Goal: Information Seeking & Learning: Learn about a topic

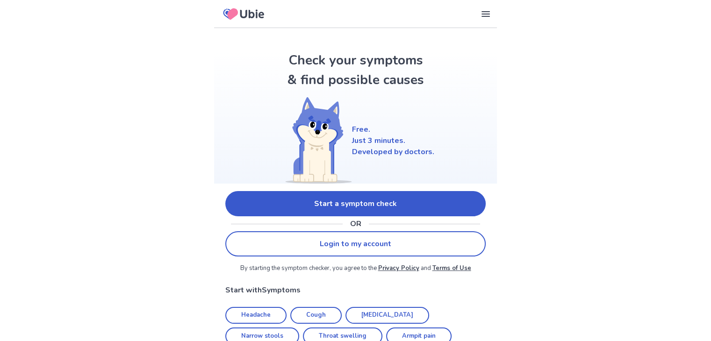
click at [335, 198] on link "Start a symptom check" at bounding box center [355, 203] width 260 height 25
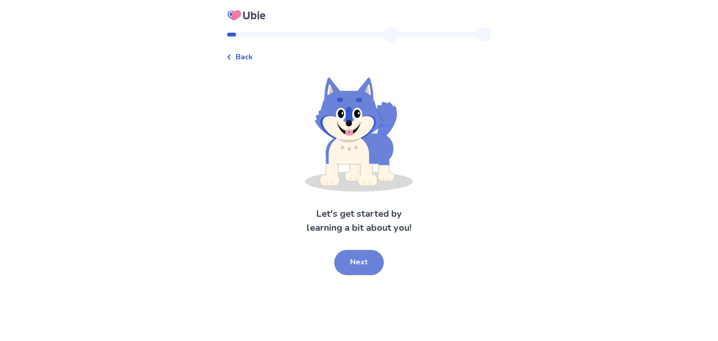
click at [347, 262] on button "Next" at bounding box center [359, 262] width 50 height 25
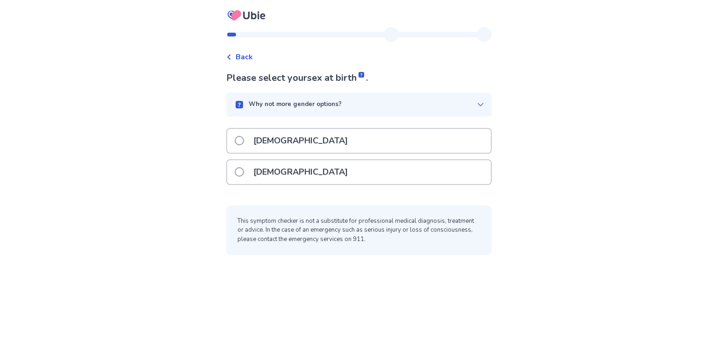
click at [333, 170] on div "[DEMOGRAPHIC_DATA]" at bounding box center [358, 172] width 263 height 24
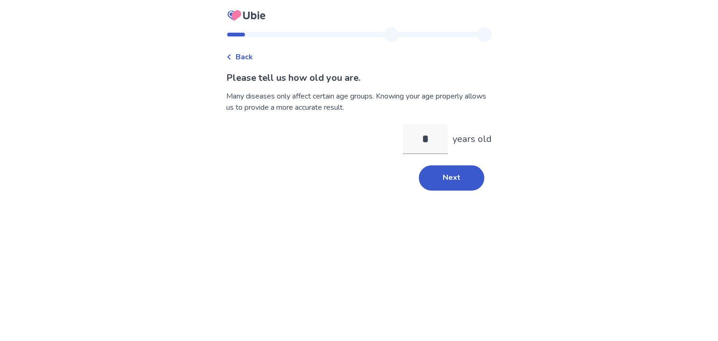
type input "**"
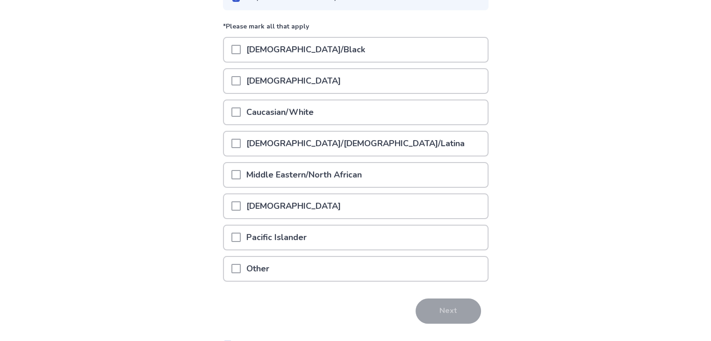
scroll to position [106, 0]
click at [239, 111] on span at bounding box center [235, 112] width 9 height 9
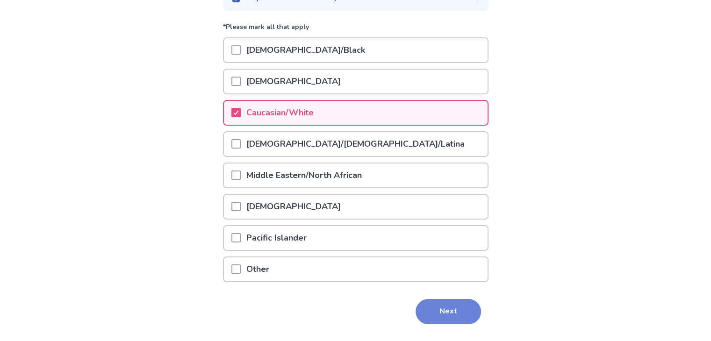
click at [426, 305] on button "Next" at bounding box center [447, 311] width 65 height 25
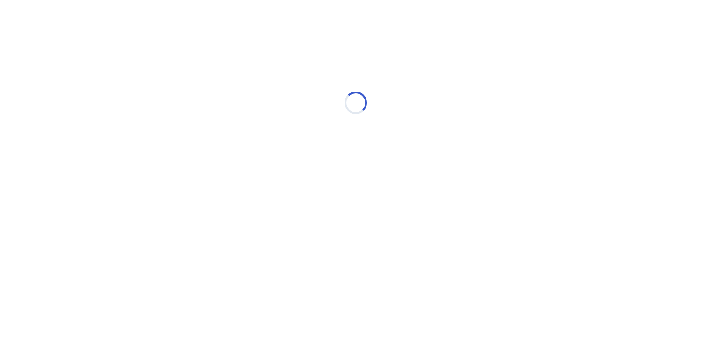
scroll to position [0, 0]
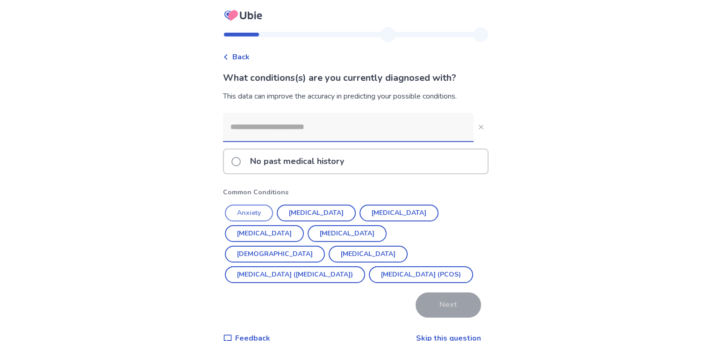
click at [269, 209] on button "Anxiety" at bounding box center [249, 213] width 48 height 17
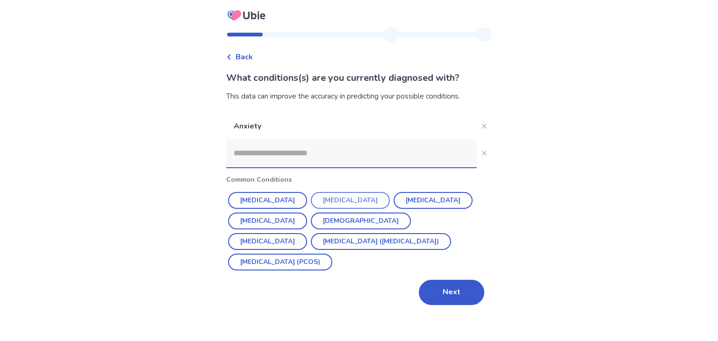
click at [331, 204] on button "Depression" at bounding box center [350, 200] width 79 height 17
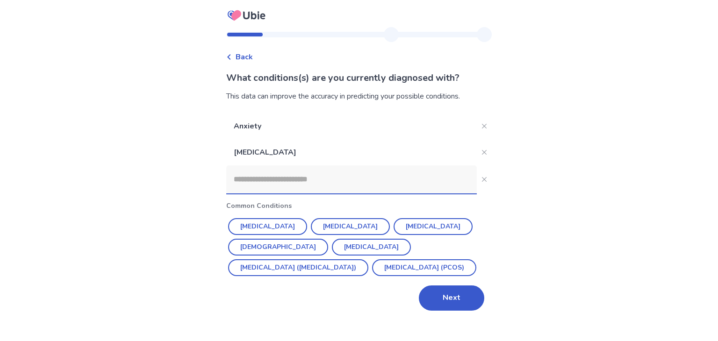
click at [318, 180] on input at bounding box center [351, 179] width 250 height 28
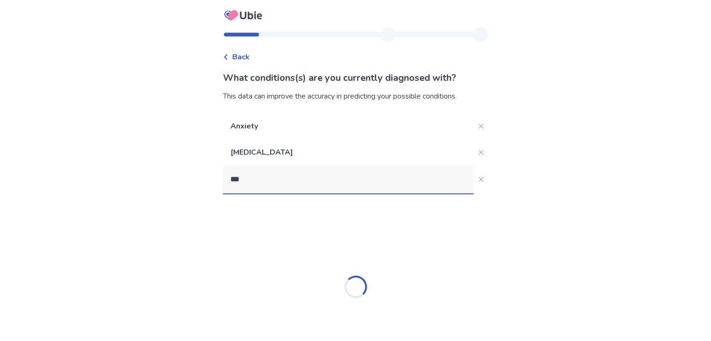
type input "****"
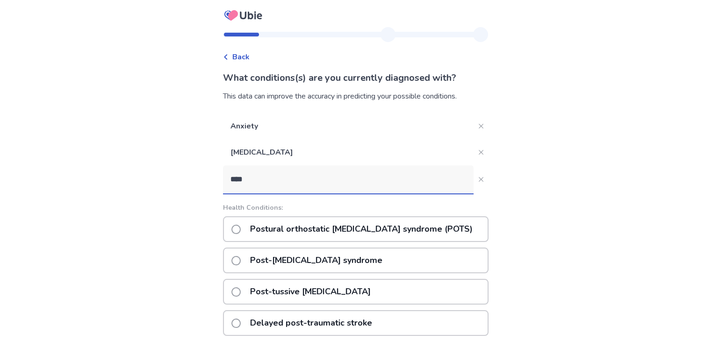
click at [314, 231] on p "Postural orthostatic tachycardia syndrome (POTS)" at bounding box center [361, 229] width 234 height 24
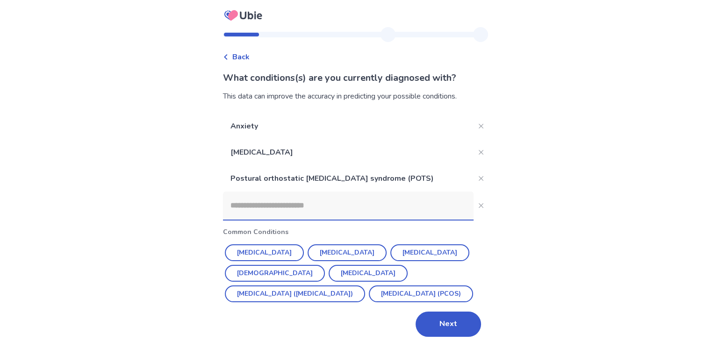
click at [301, 203] on input at bounding box center [348, 206] width 250 height 28
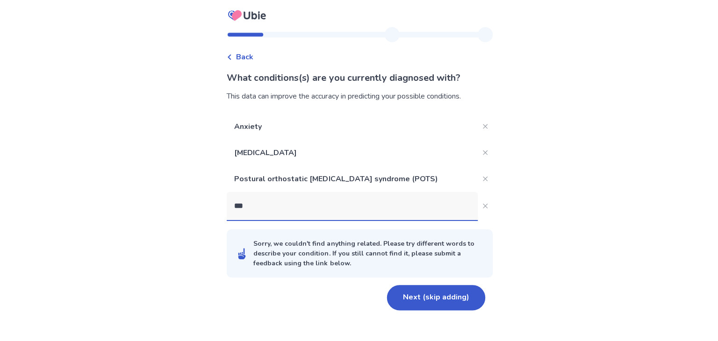
type input "****"
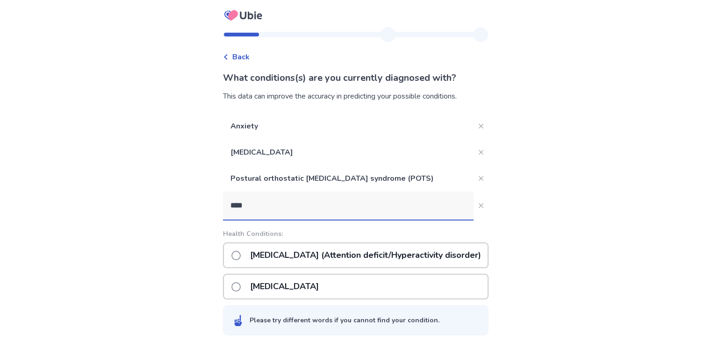
click at [303, 257] on p "ADHD (Attention deficit/Hyperactivity disorder)" at bounding box center [365, 255] width 242 height 24
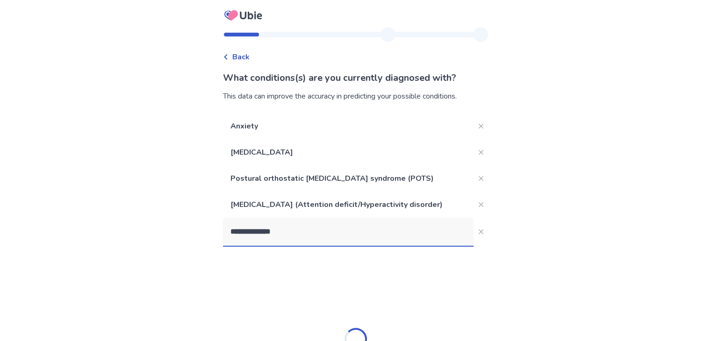
type input "**********"
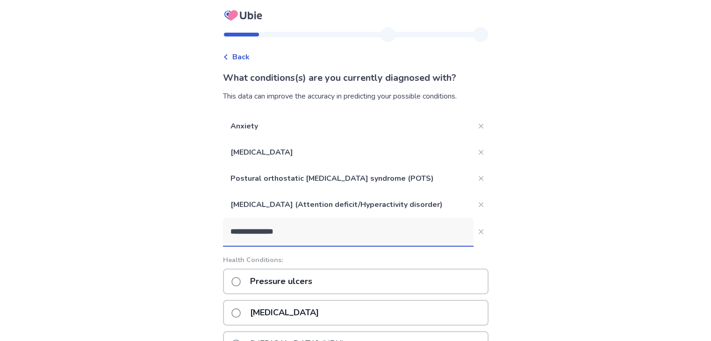
drag, startPoint x: 326, startPoint y: 235, endPoint x: 213, endPoint y: 230, distance: 113.6
click at [213, 230] on div "**********" at bounding box center [355, 296] width 711 height 593
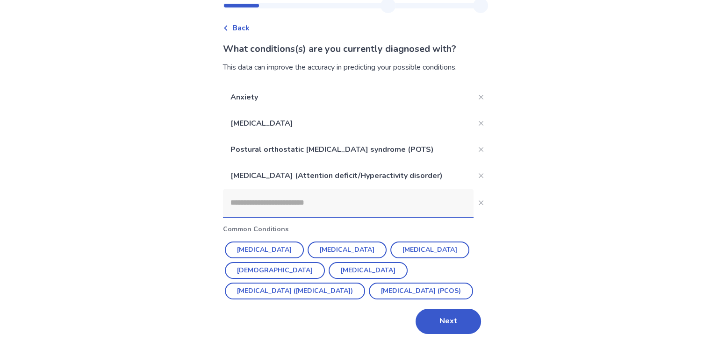
scroll to position [30, 0]
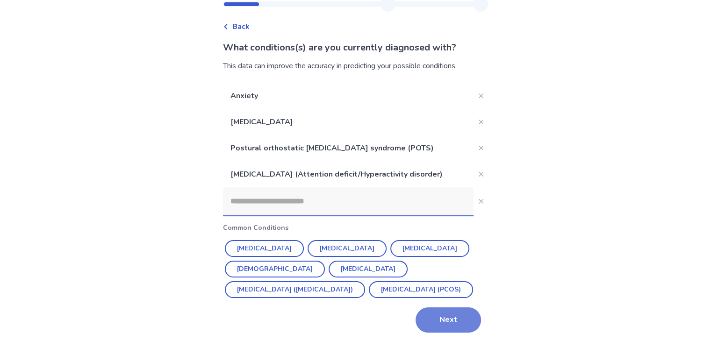
click at [454, 324] on button "Next" at bounding box center [447, 319] width 65 height 25
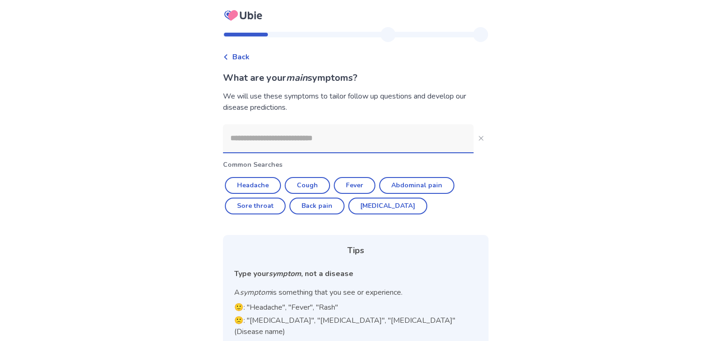
click at [334, 141] on input at bounding box center [348, 138] width 250 height 28
click at [416, 182] on button "Abdominal pain" at bounding box center [416, 185] width 75 height 17
type input "**********"
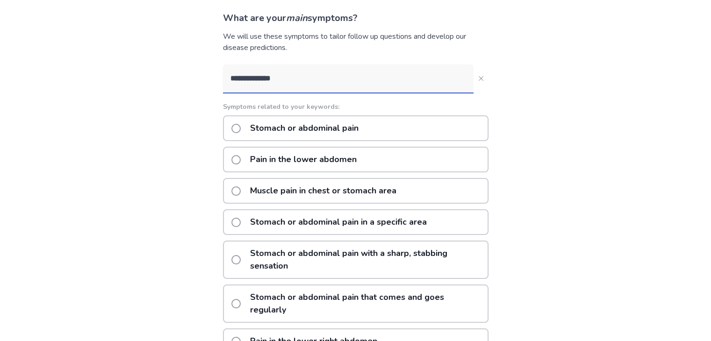
scroll to position [66, 0]
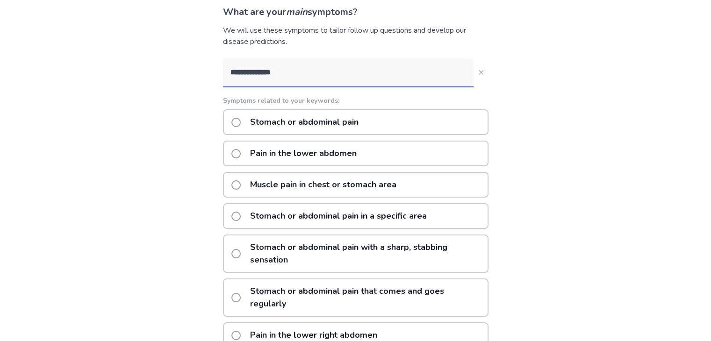
click at [437, 147] on div "Pain in the lower abdomen" at bounding box center [355, 154] width 265 height 26
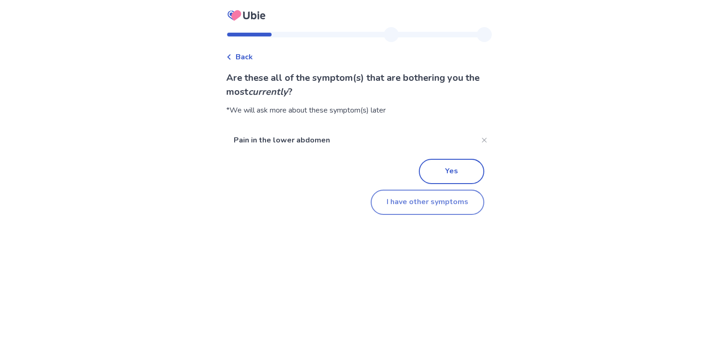
click at [434, 201] on button "I have other symptoms" at bounding box center [427, 202] width 114 height 25
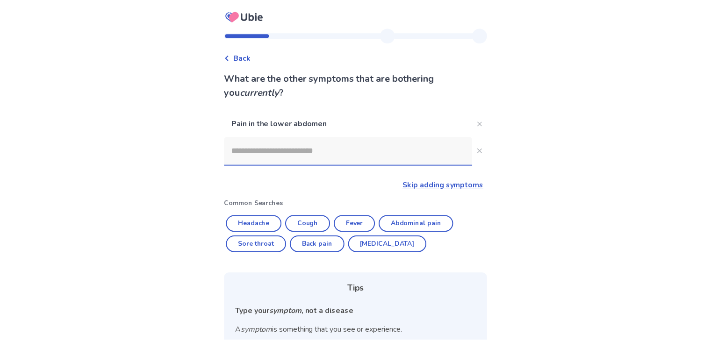
scroll to position [66, 0]
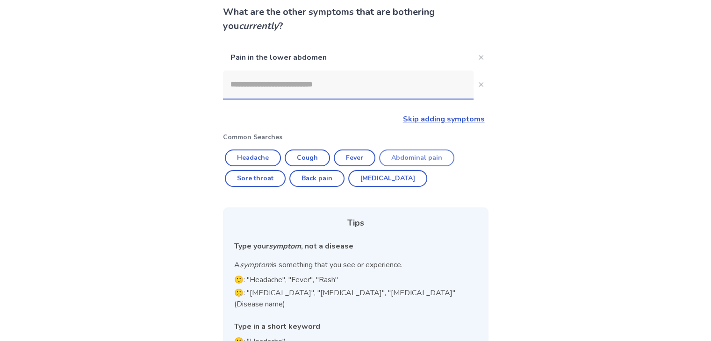
click at [409, 159] on button "Abdominal pain" at bounding box center [416, 157] width 75 height 17
type input "**********"
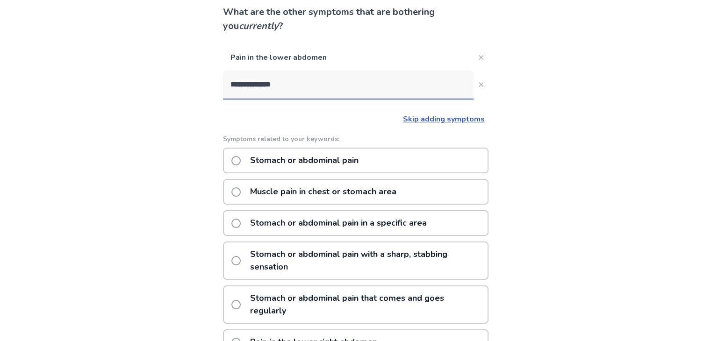
click at [384, 162] on div "Stomach or abdominal pain" at bounding box center [355, 161] width 265 height 26
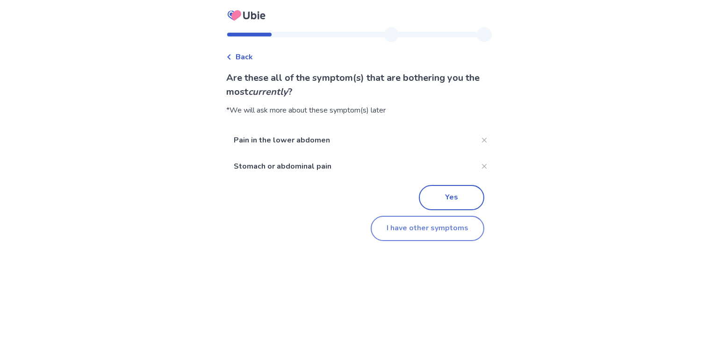
click at [442, 231] on button "I have other symptoms" at bounding box center [427, 228] width 114 height 25
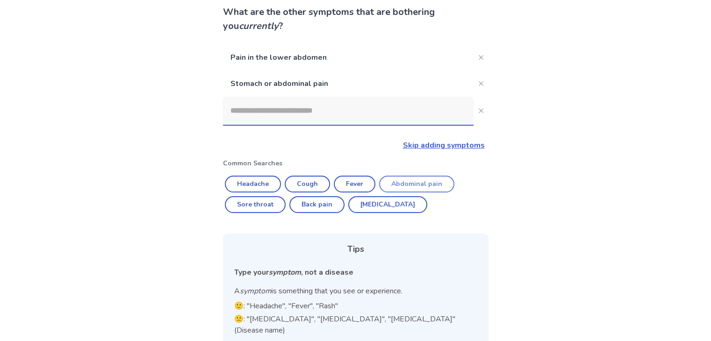
click at [407, 180] on button "Abdominal pain" at bounding box center [416, 184] width 75 height 17
type input "**********"
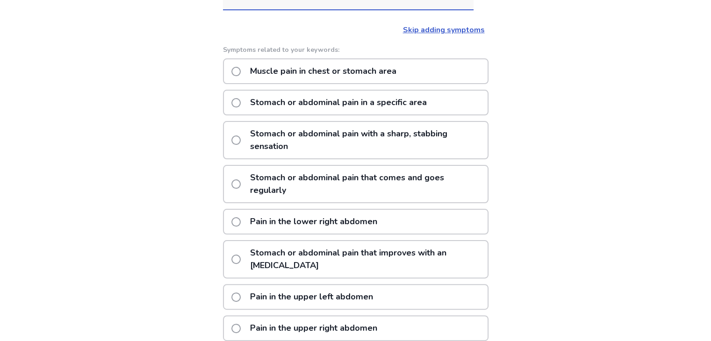
scroll to position [179, 0]
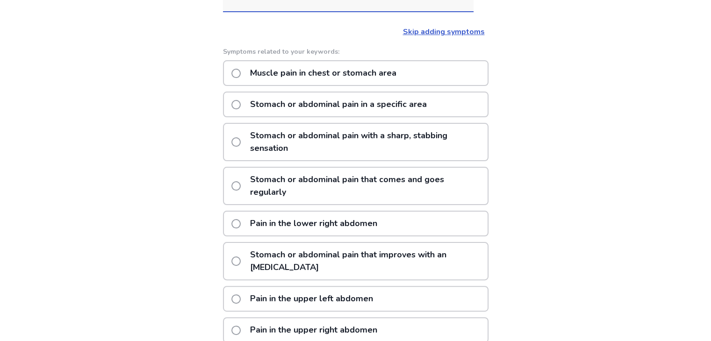
click at [461, 195] on p "Stomach or abdominal pain that comes and goes regularly" at bounding box center [365, 186] width 243 height 36
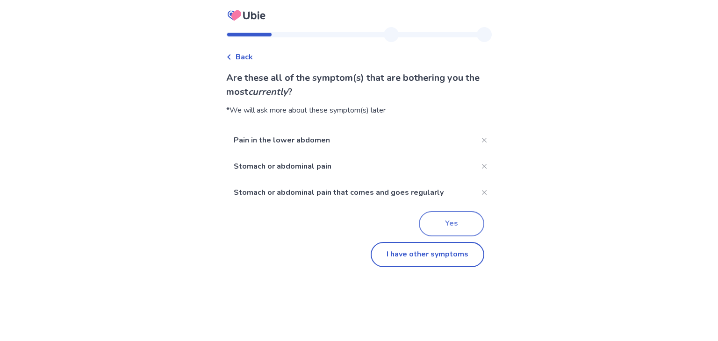
click at [447, 217] on button "Yes" at bounding box center [451, 223] width 65 height 25
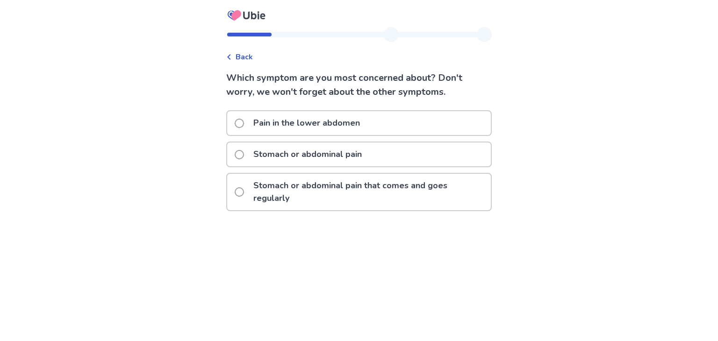
click at [364, 156] on p "Stomach or abdominal pain" at bounding box center [308, 154] width 120 height 24
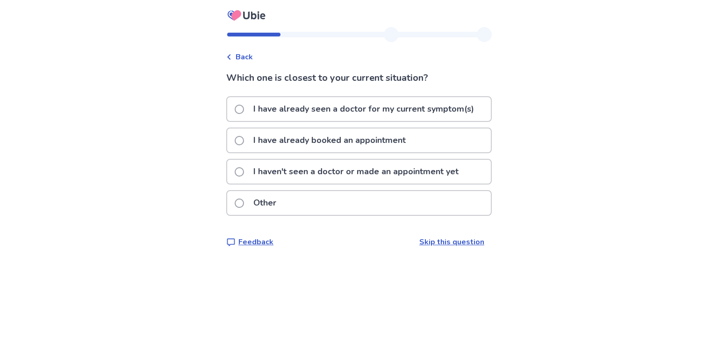
click at [352, 176] on p "I haven't seen a doctor or made an appointment yet" at bounding box center [356, 172] width 216 height 24
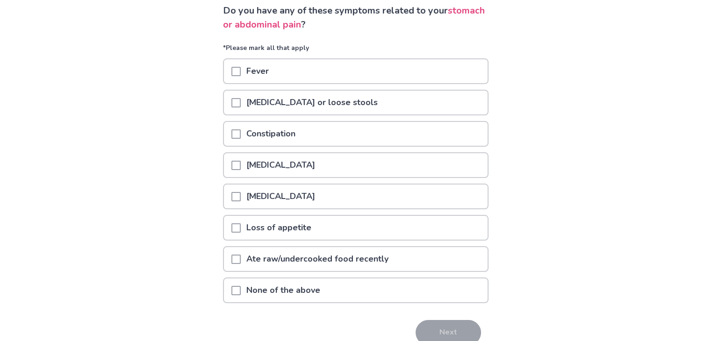
scroll to position [71, 0]
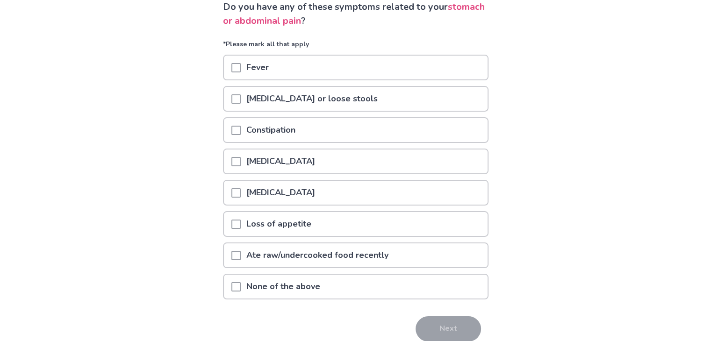
click at [307, 195] on p "Nausea or vomiting" at bounding box center [281, 193] width 80 height 24
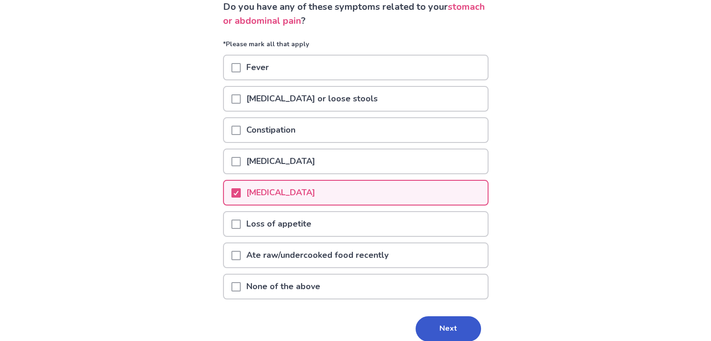
click at [279, 230] on p "Loss of appetite" at bounding box center [279, 224] width 76 height 24
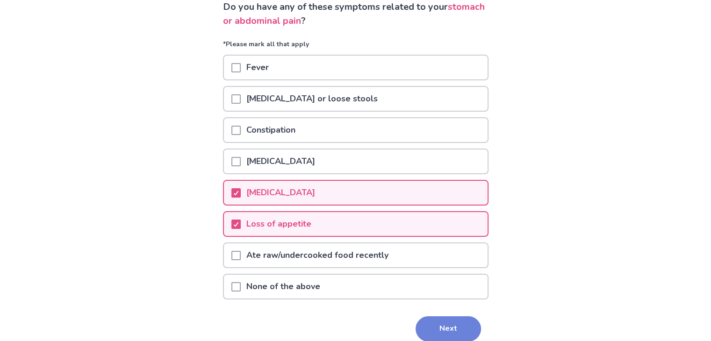
click at [448, 333] on button "Next" at bounding box center [447, 328] width 65 height 25
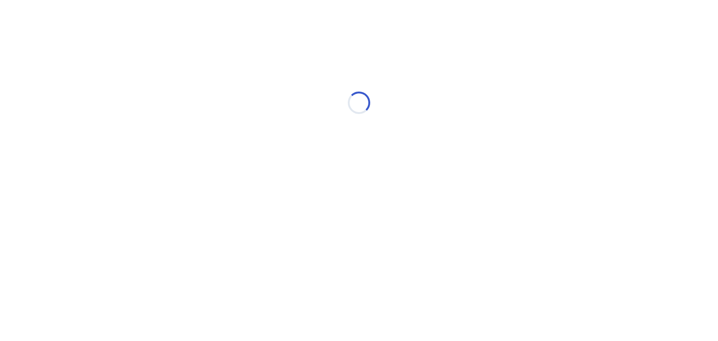
select select "*"
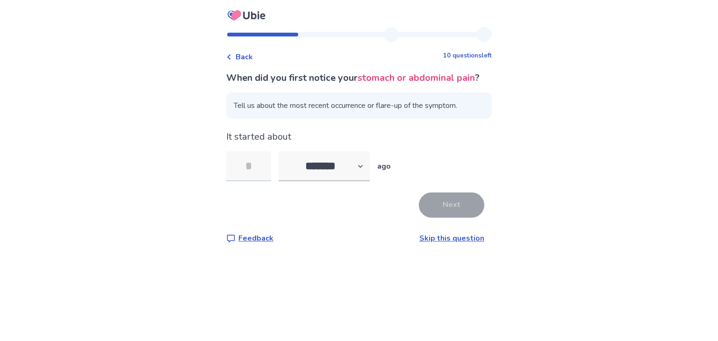
click at [265, 181] on input "tel" at bounding box center [248, 166] width 45 height 30
type input "*"
click at [435, 218] on button "Next" at bounding box center [451, 204] width 65 height 25
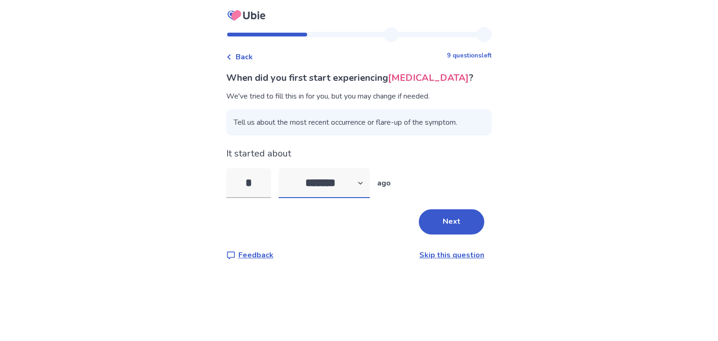
click at [318, 186] on select "******* ****** ******* ******** *******" at bounding box center [323, 183] width 91 height 30
click at [284, 168] on select "******* ****** ******* ******** *******" at bounding box center [323, 183] width 91 height 30
click at [321, 187] on select "******* ****** ******* ******** *******" at bounding box center [323, 183] width 91 height 30
select select "*"
click at [284, 168] on select "******* ****** ******* ******** *******" at bounding box center [323, 183] width 91 height 30
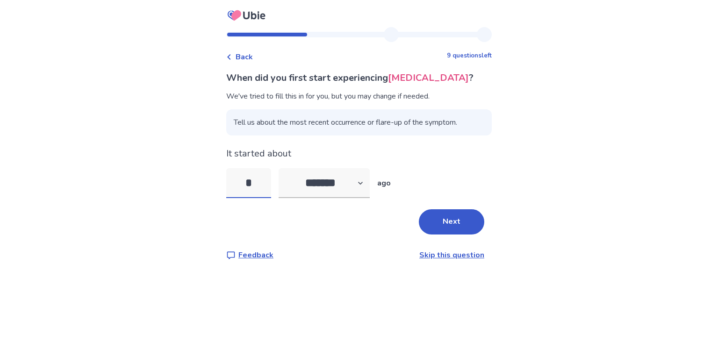
click at [263, 174] on input "*" at bounding box center [248, 183] width 45 height 30
type input "**"
click at [450, 223] on button "Next" at bounding box center [451, 221] width 65 height 25
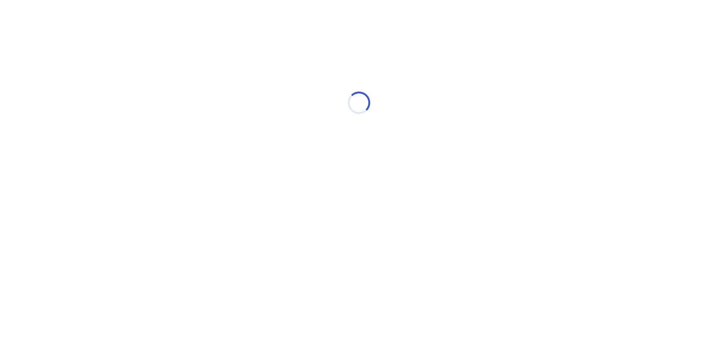
select select "*"
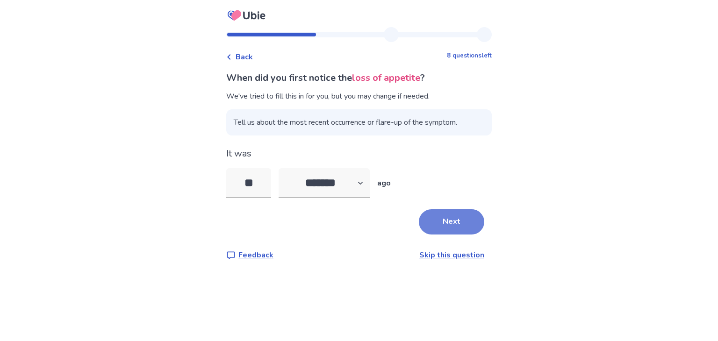
click at [464, 227] on button "Next" at bounding box center [451, 221] width 65 height 25
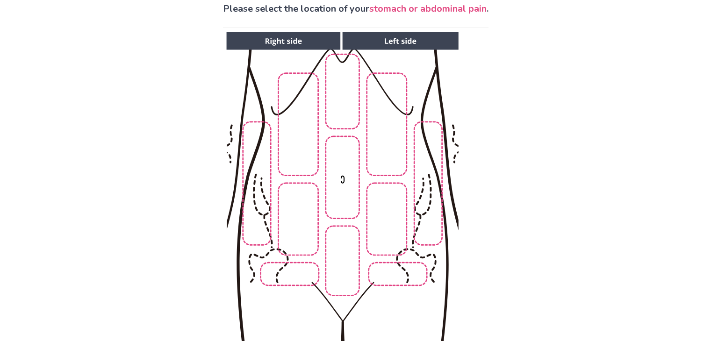
scroll to position [70, 0]
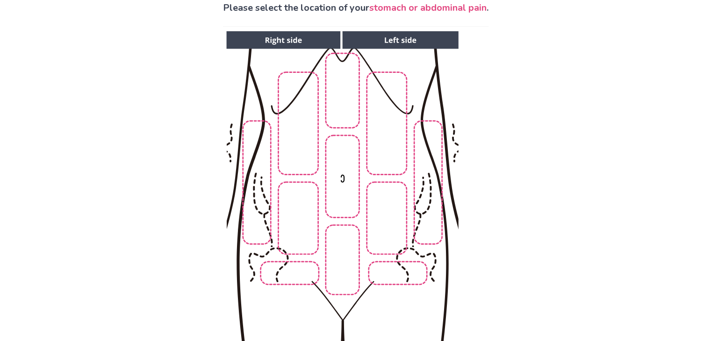
click at [343, 248] on img at bounding box center [341, 187] width 477 height 323
click at [346, 190] on img at bounding box center [341, 187] width 477 height 323
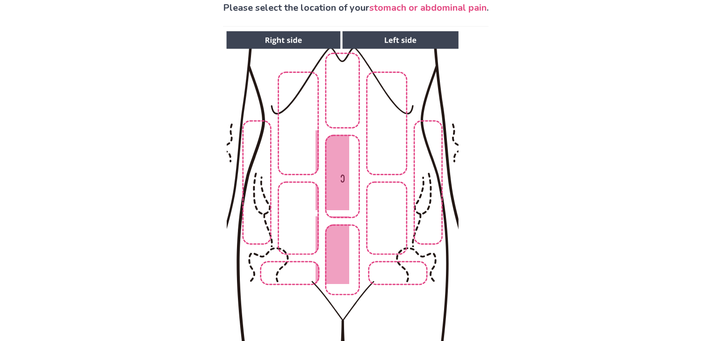
click at [348, 104] on img at bounding box center [341, 187] width 477 height 323
click at [299, 225] on img at bounding box center [341, 187] width 477 height 323
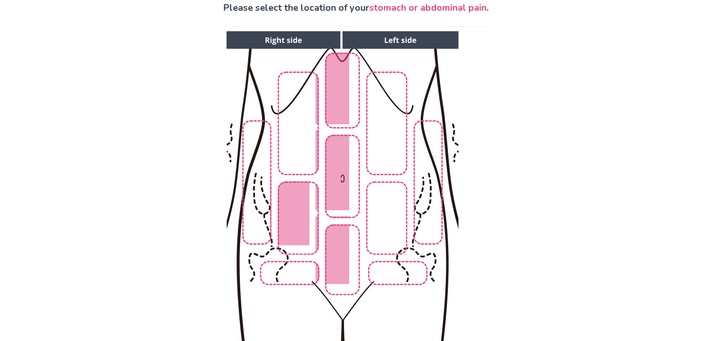
click at [392, 217] on img at bounding box center [341, 187] width 477 height 323
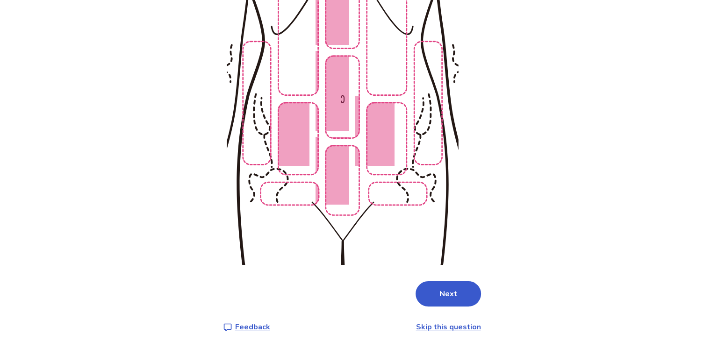
scroll to position [156, 0]
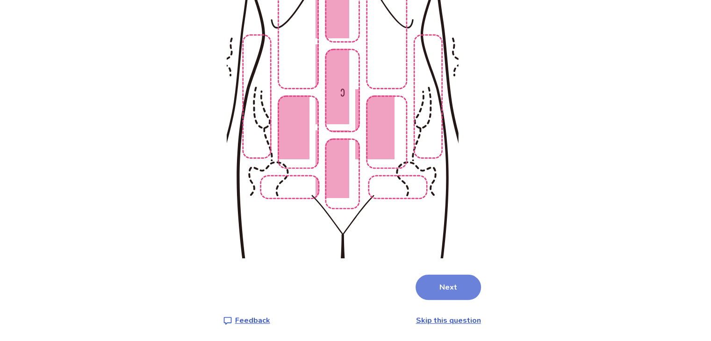
click at [450, 284] on button "Next" at bounding box center [447, 287] width 65 height 25
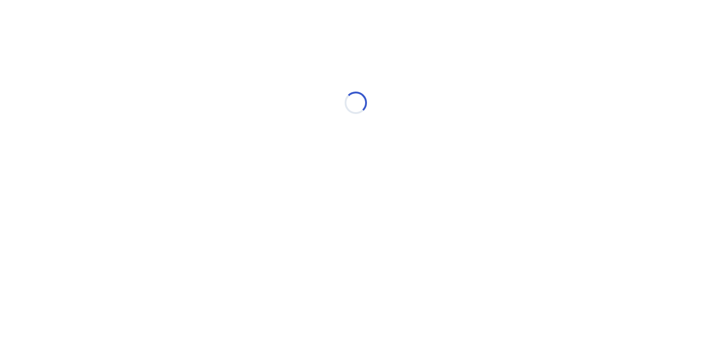
scroll to position [0, 0]
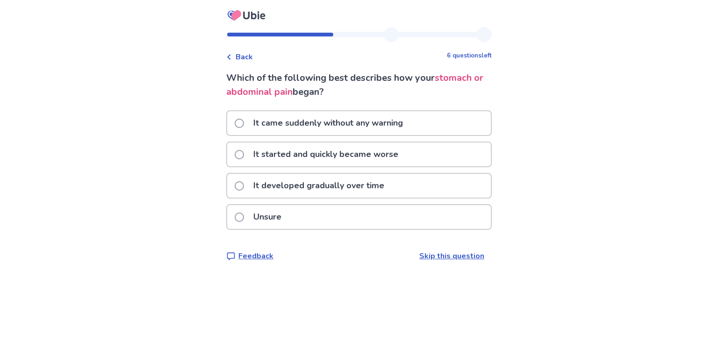
click at [382, 123] on p "It came suddenly without any warning" at bounding box center [328, 123] width 161 height 24
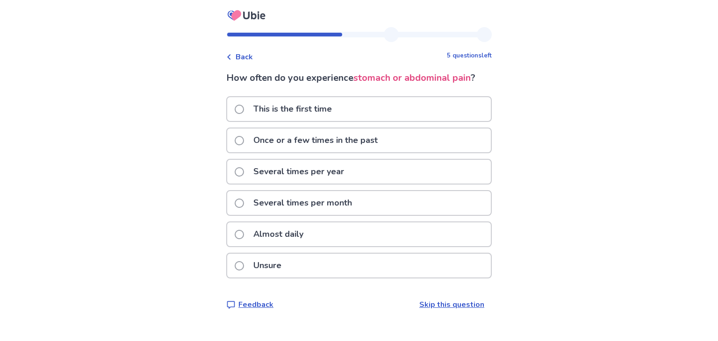
click at [319, 197] on p "Several times per month" at bounding box center [303, 203] width 110 height 24
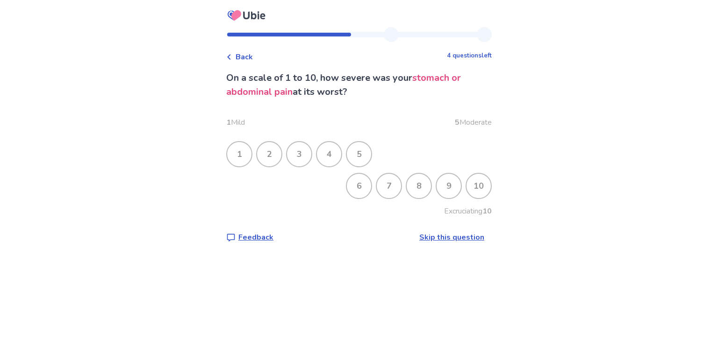
click at [391, 184] on div "7" at bounding box center [389, 186] width 24 height 24
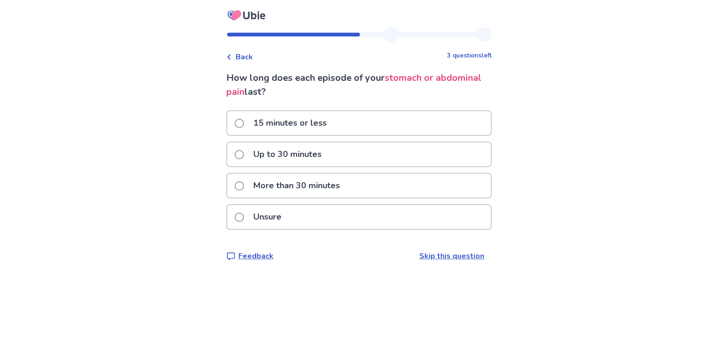
click at [251, 55] on span "Back" at bounding box center [243, 56] width 17 height 11
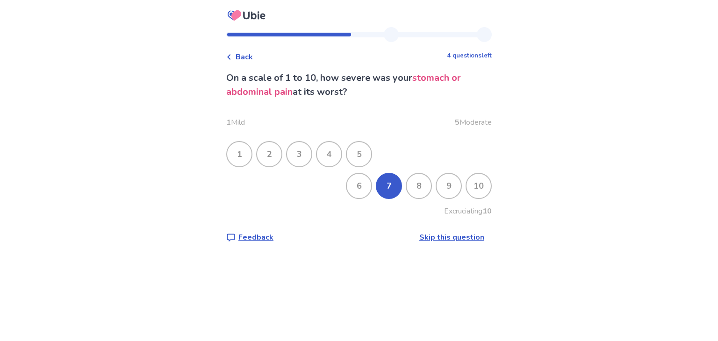
click at [245, 58] on span "Back" at bounding box center [243, 56] width 17 height 11
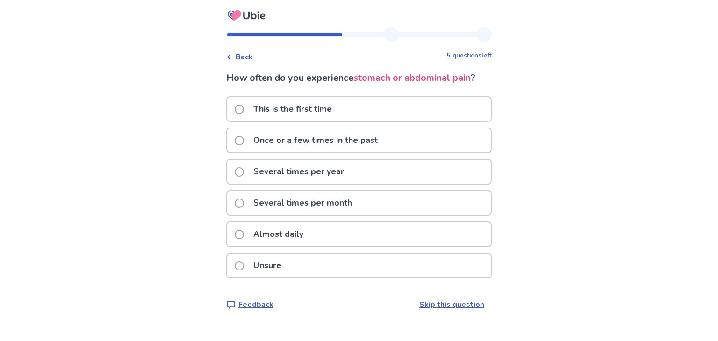
click at [325, 99] on p "This is the first time" at bounding box center [293, 109] width 90 height 24
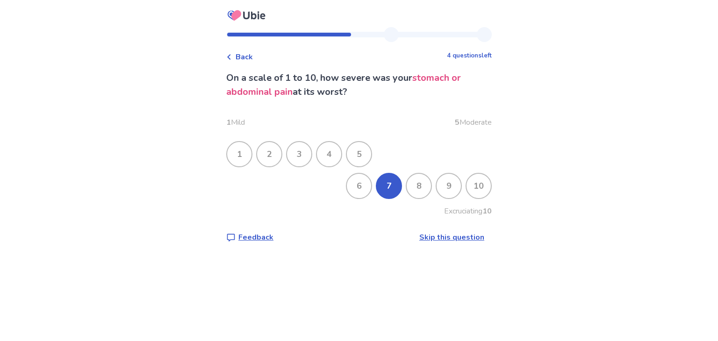
click at [389, 195] on div "7" at bounding box center [389, 186] width 24 height 24
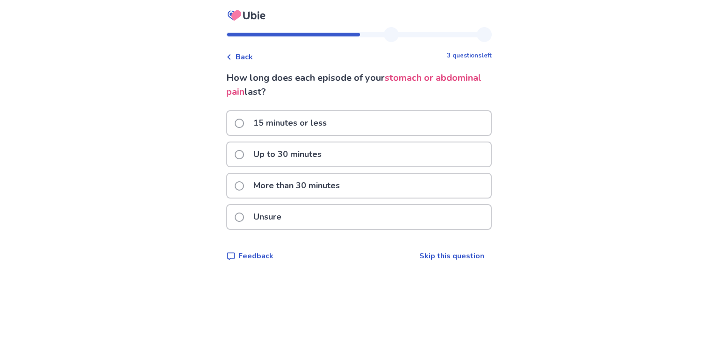
click at [328, 191] on p "More than 30 minutes" at bounding box center [297, 186] width 98 height 24
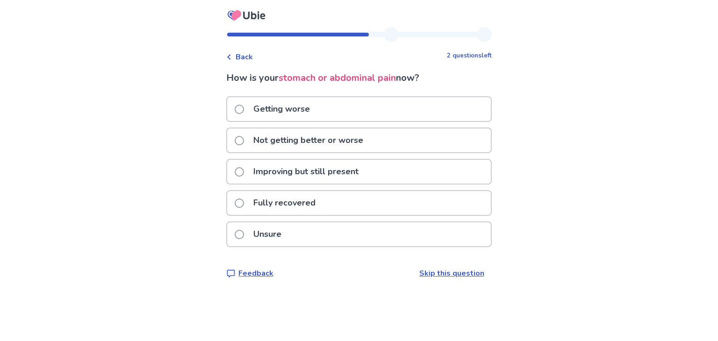
click at [342, 145] on p "Not getting better or worse" at bounding box center [308, 140] width 121 height 24
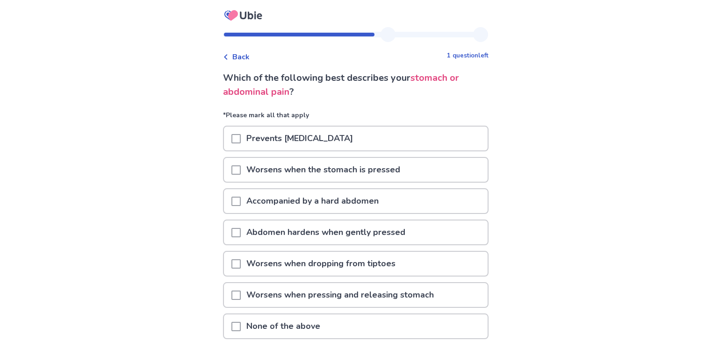
click at [351, 176] on p "Worsens when the stomach is pressed" at bounding box center [323, 170] width 165 height 24
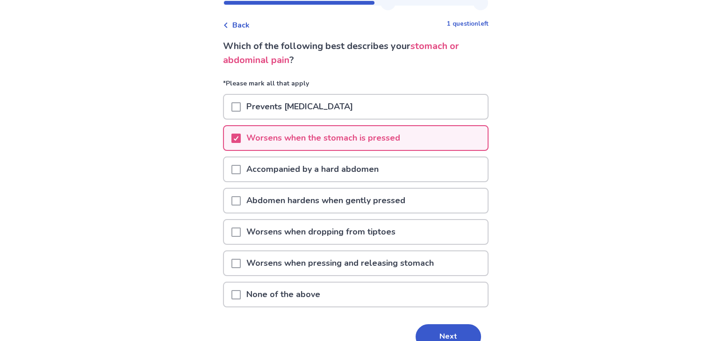
scroll to position [43, 0]
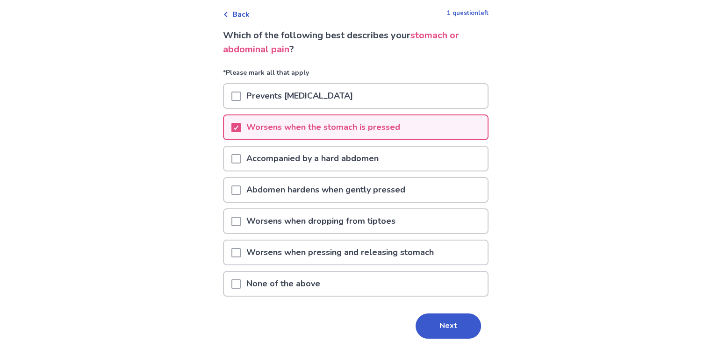
click at [453, 247] on div "Worsens when pressing and releasing stomach" at bounding box center [355, 253] width 263 height 24
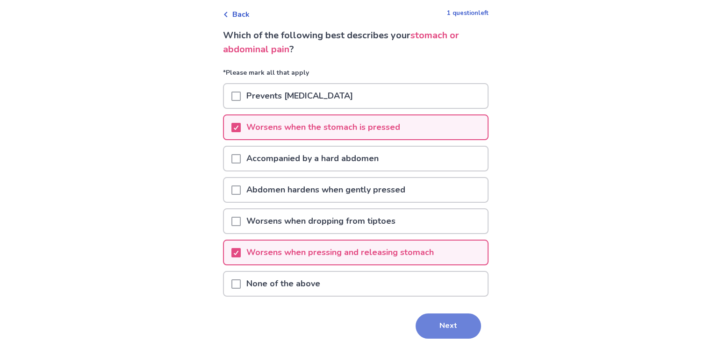
click at [439, 322] on button "Next" at bounding box center [447, 325] width 65 height 25
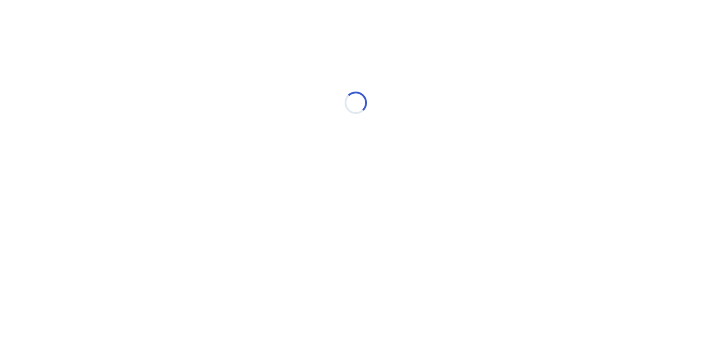
scroll to position [0, 0]
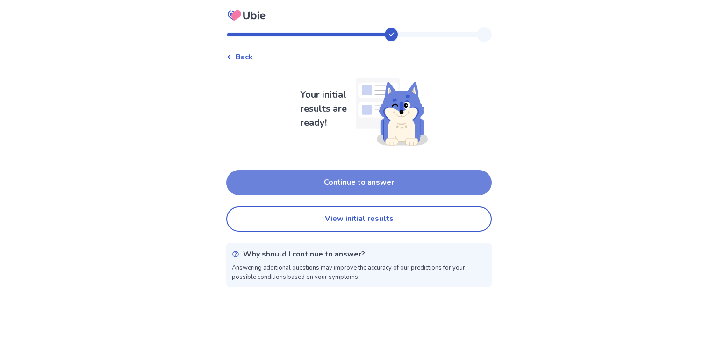
click at [426, 189] on button "Continue to answer" at bounding box center [358, 182] width 265 height 25
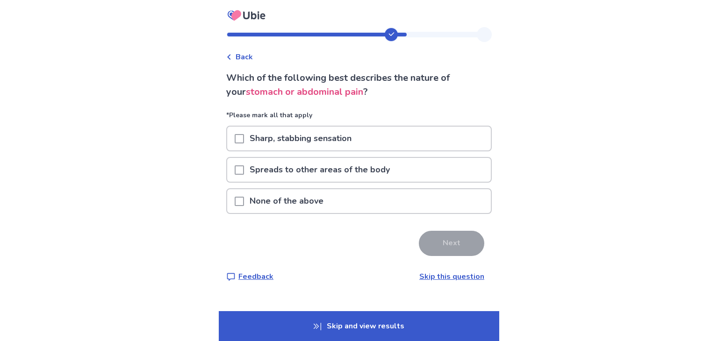
click at [377, 138] on div "Sharp, stabbing sensation" at bounding box center [358, 139] width 263 height 24
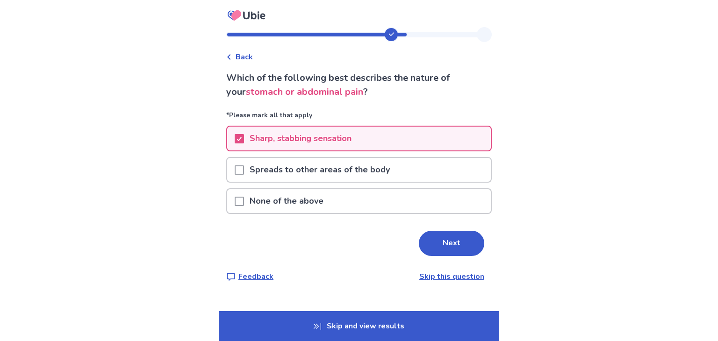
click at [357, 199] on div "None of the above" at bounding box center [358, 201] width 263 height 24
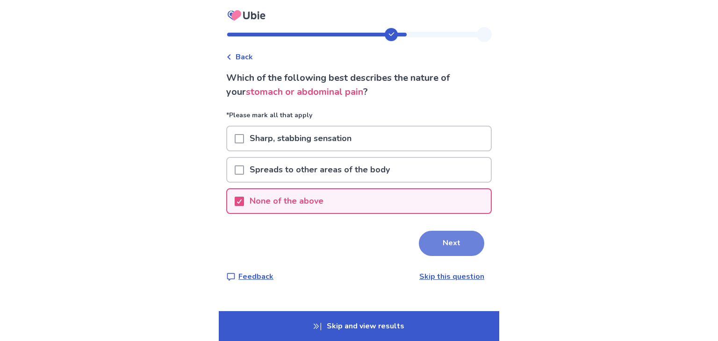
click at [435, 233] on button "Next" at bounding box center [451, 243] width 65 height 25
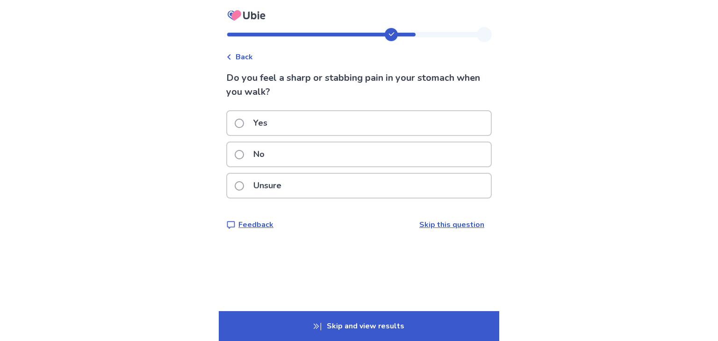
click at [429, 130] on div "Yes" at bounding box center [358, 123] width 263 height 24
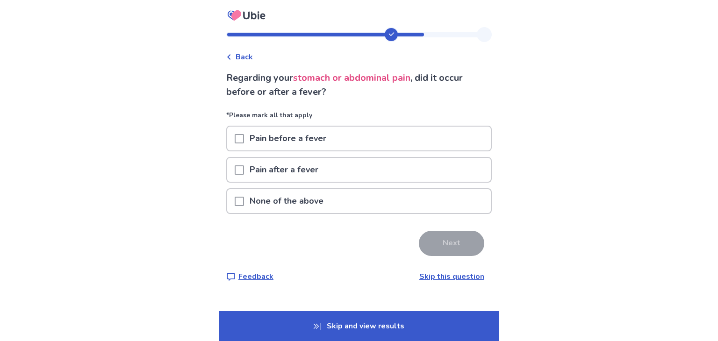
click at [389, 199] on div "None of the above" at bounding box center [358, 201] width 263 height 24
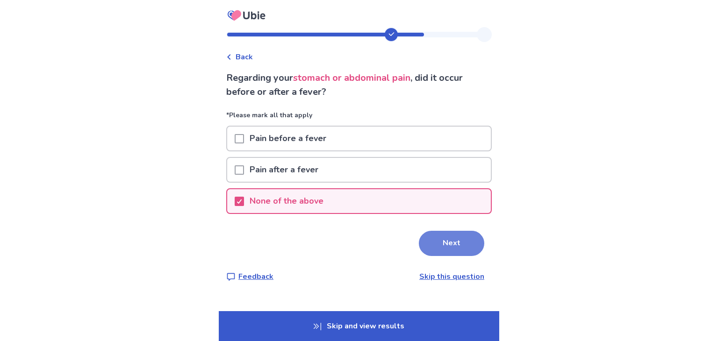
click at [450, 244] on button "Next" at bounding box center [451, 243] width 65 height 25
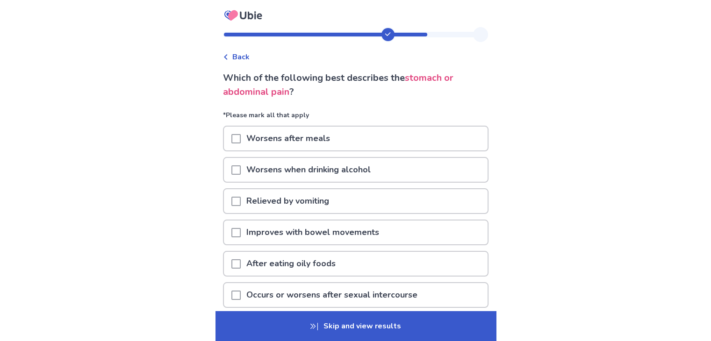
click at [374, 151] on div "Worsens after meals" at bounding box center [355, 141] width 265 height 31
click at [379, 141] on div "Worsens after meals" at bounding box center [355, 139] width 263 height 24
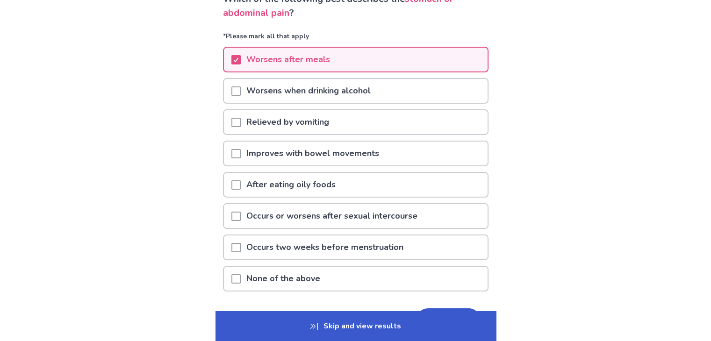
scroll to position [83, 0]
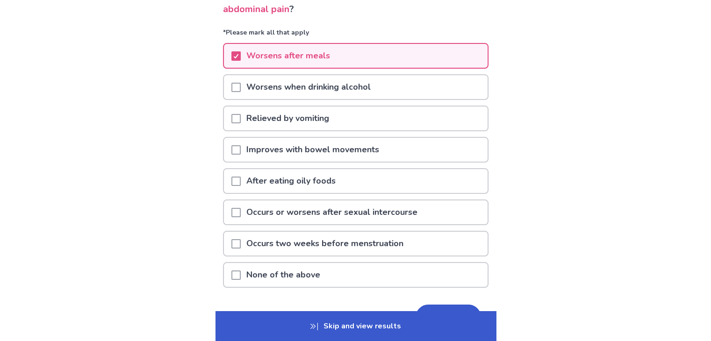
click at [473, 267] on div "None of the above" at bounding box center [355, 275] width 263 height 24
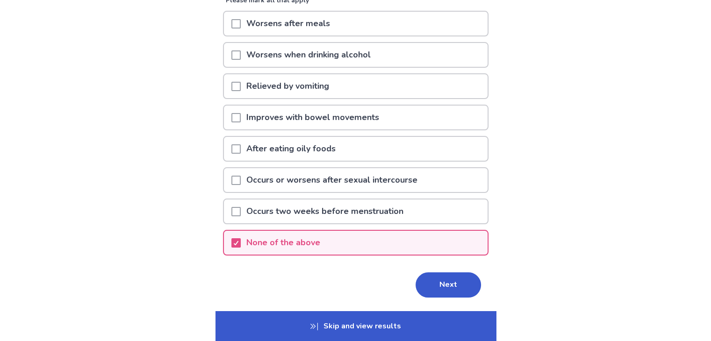
scroll to position [140, 0]
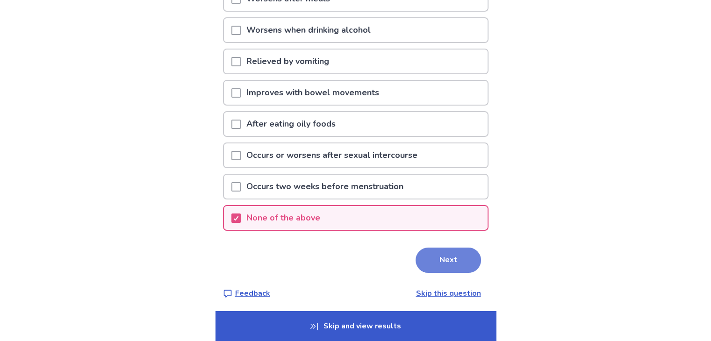
click at [441, 252] on button "Next" at bounding box center [447, 260] width 65 height 25
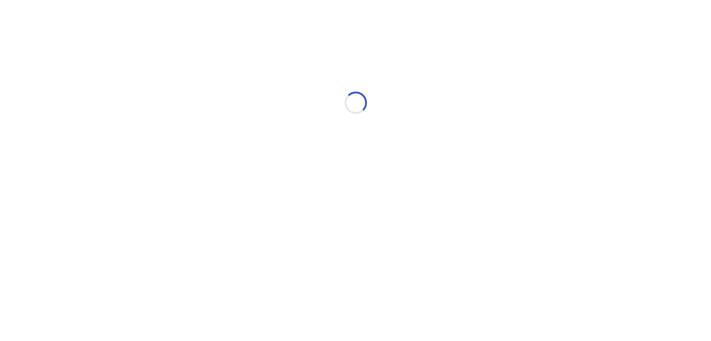
scroll to position [0, 0]
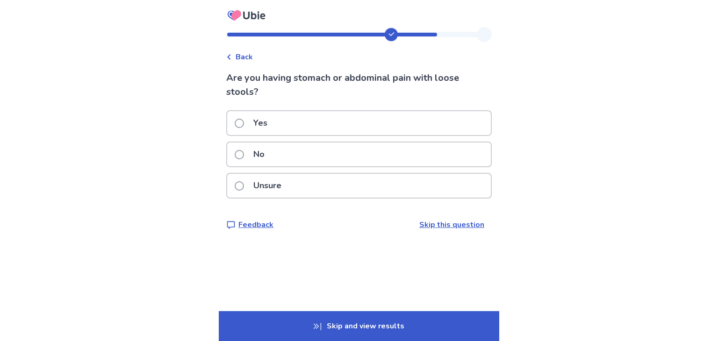
click at [339, 191] on div "Unsure" at bounding box center [358, 186] width 263 height 24
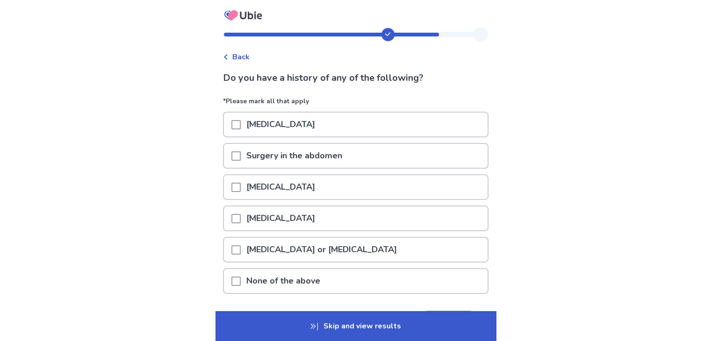
click at [321, 271] on p "None of the above" at bounding box center [283, 281] width 85 height 24
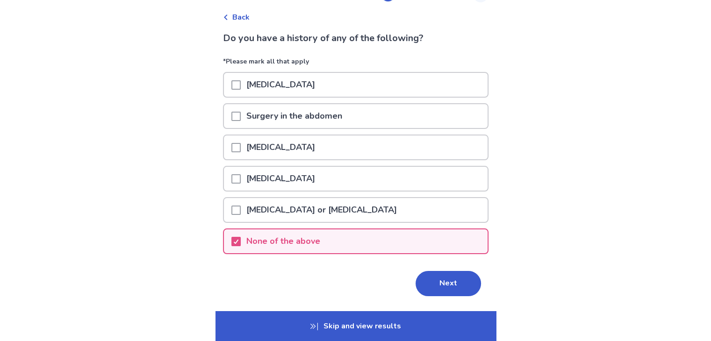
scroll to position [60, 0]
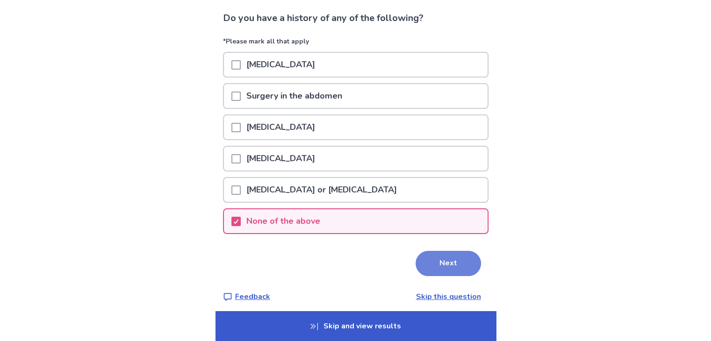
click at [446, 266] on button "Next" at bounding box center [447, 263] width 65 height 25
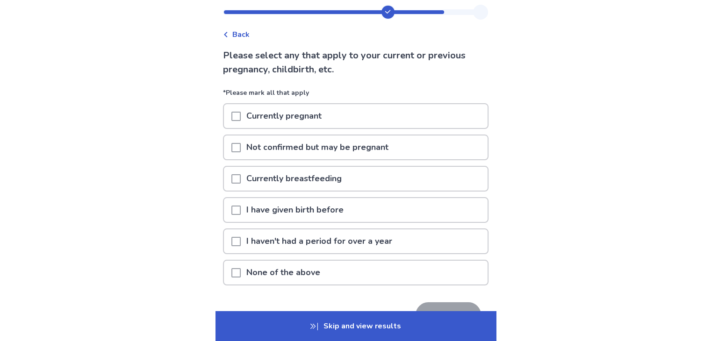
scroll to position [23, 0]
click at [448, 267] on div "None of the above" at bounding box center [355, 272] width 263 height 24
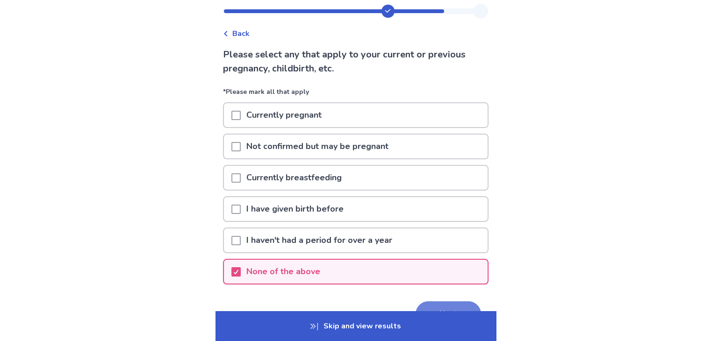
click at [456, 306] on button "Next" at bounding box center [447, 313] width 65 height 25
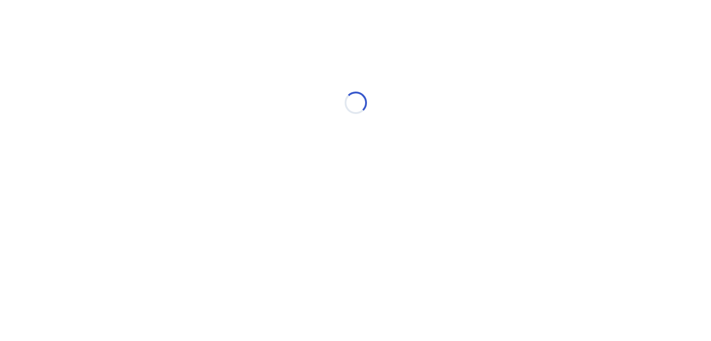
scroll to position [0, 0]
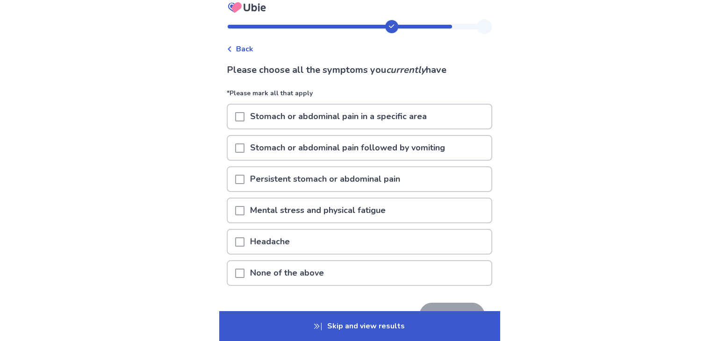
scroll to position [11, 0]
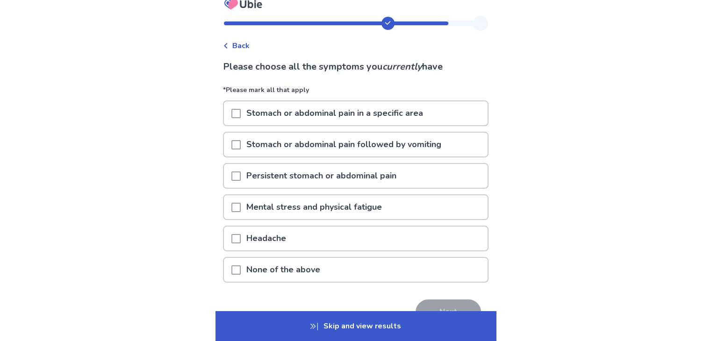
click at [477, 114] on div "Stomach or abdominal pain in a specific area" at bounding box center [355, 113] width 263 height 24
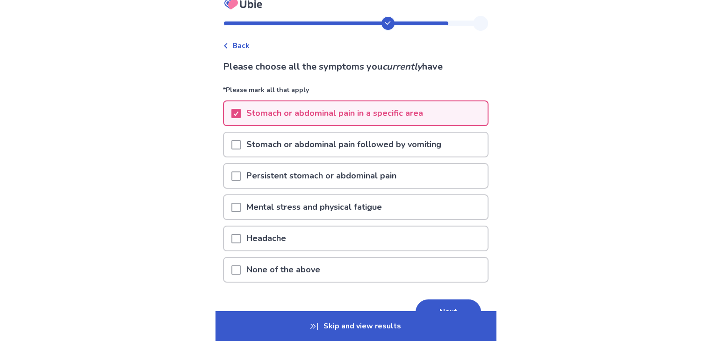
click at [414, 171] on div "Persistent stomach or abdominal pain" at bounding box center [355, 176] width 263 height 24
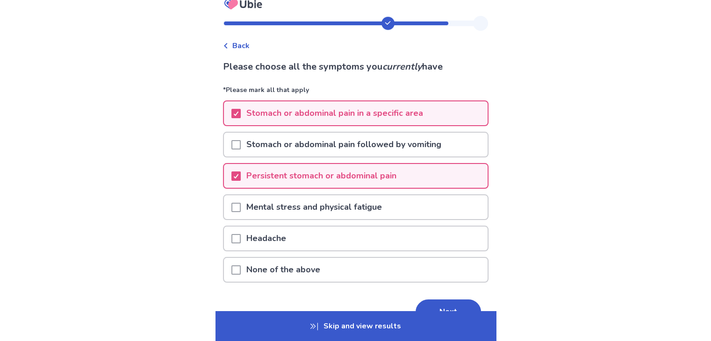
click at [420, 121] on p "Stomach or abdominal pain in a specific area" at bounding box center [335, 113] width 188 height 24
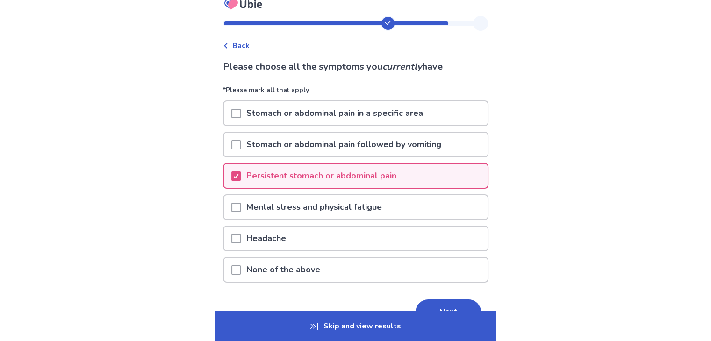
click at [369, 207] on p "Mental stress and physical fatigue" at bounding box center [314, 207] width 147 height 24
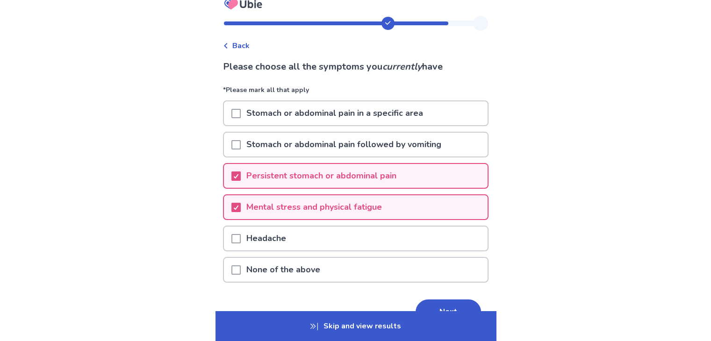
click at [345, 243] on div "Headache" at bounding box center [355, 239] width 263 height 24
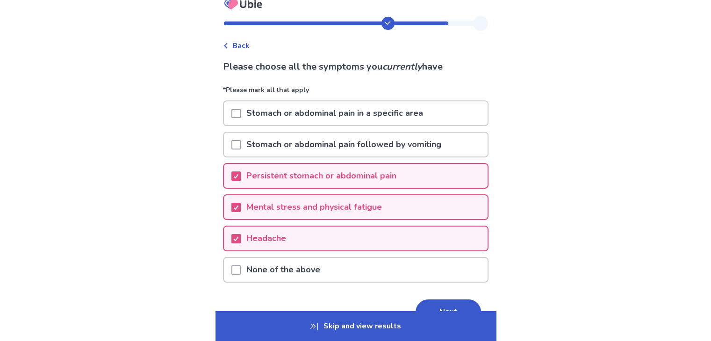
click at [374, 121] on p "Stomach or abdominal pain in a specific area" at bounding box center [335, 113] width 188 height 24
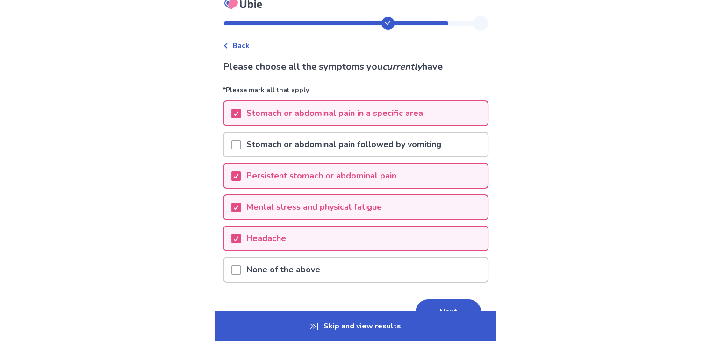
click at [341, 319] on p "Skip and view results" at bounding box center [355, 326] width 280 height 30
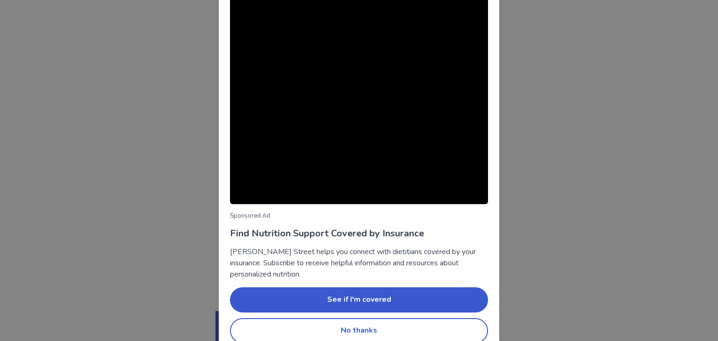
scroll to position [48, 0]
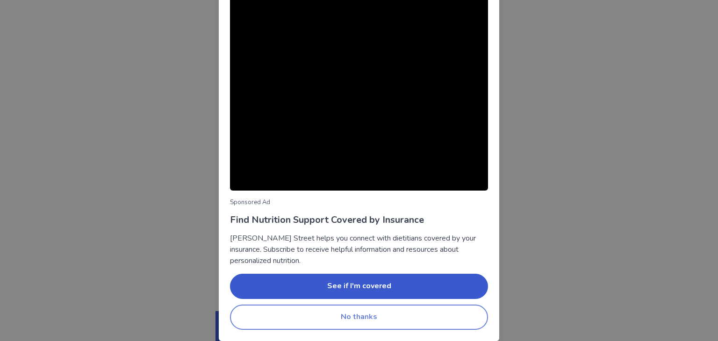
click at [383, 321] on button "No thanks" at bounding box center [359, 317] width 258 height 25
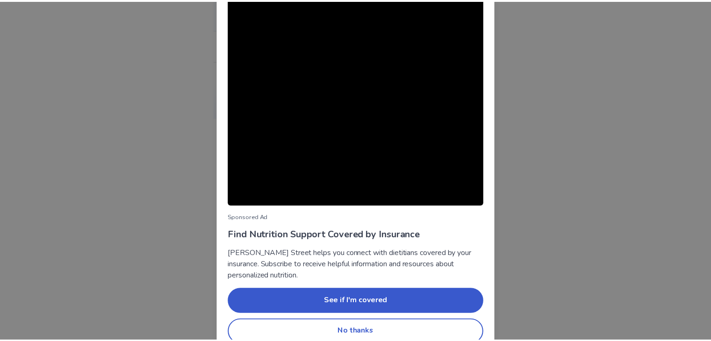
scroll to position [48, 0]
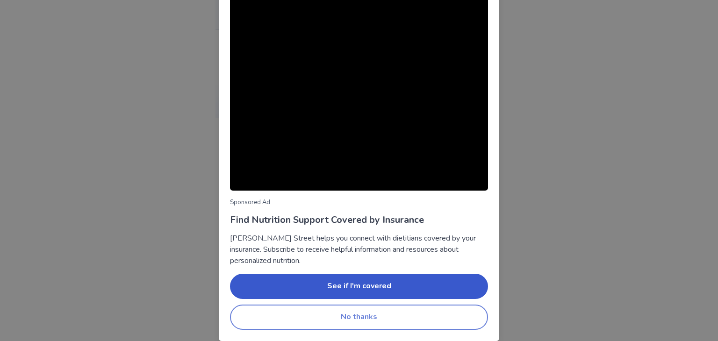
click at [400, 312] on button "No thanks" at bounding box center [359, 317] width 258 height 25
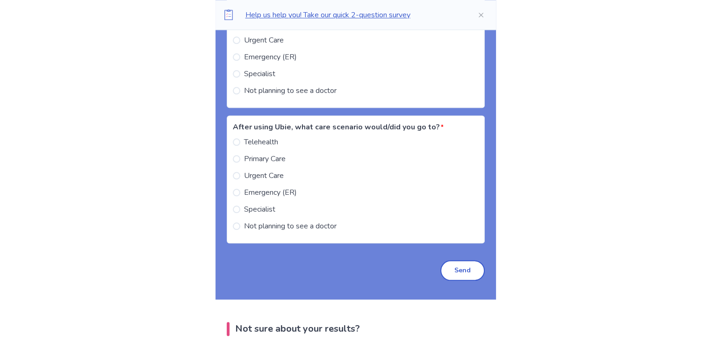
scroll to position [1023, 0]
